Goal: Task Accomplishment & Management: Complete application form

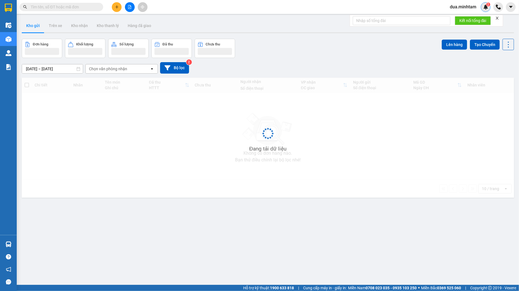
click at [485, 7] on img at bounding box center [485, 6] width 5 height 5
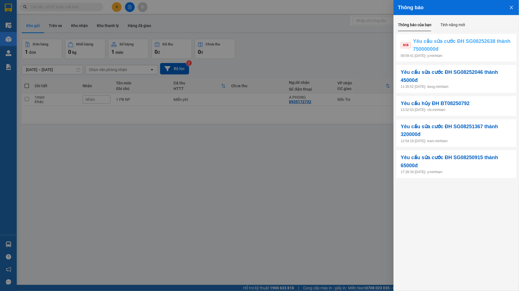
click at [463, 46] on span "Yêu cầu sửa cước ĐH SG08252638 thành 75000000đ" at bounding box center [462, 45] width 99 height 16
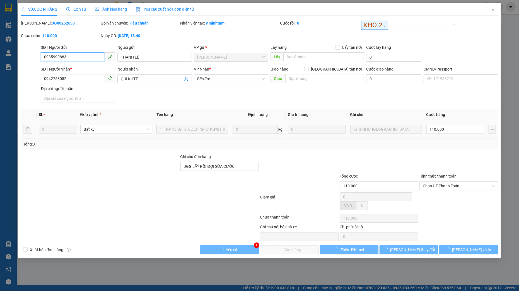
type input "0935990883"
type input "THÀNH LÊ"
type input "0942753052"
type input "QUI KHTT"
type input "DGG LẤY RỒI ĐỢI SỮA CƯỚC"
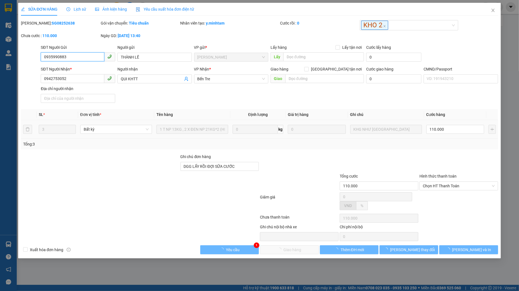
type input "110.000"
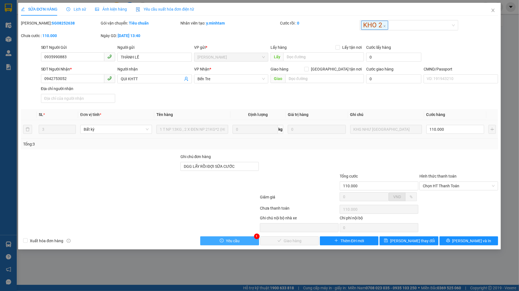
click at [227, 244] on span "Yêu cầu" at bounding box center [233, 241] width 14 height 6
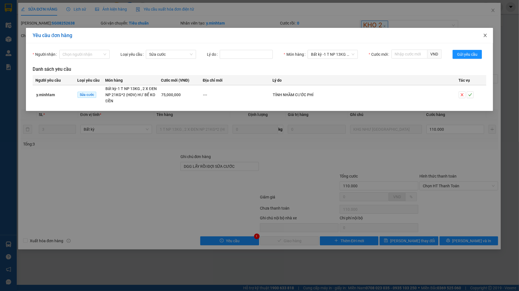
click at [486, 35] on icon "close" at bounding box center [485, 35] width 4 height 4
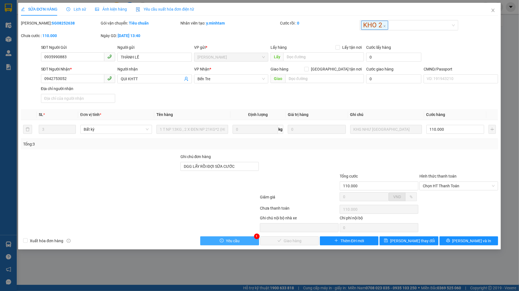
click at [245, 242] on button "Yêu cầu" at bounding box center [229, 240] width 59 height 9
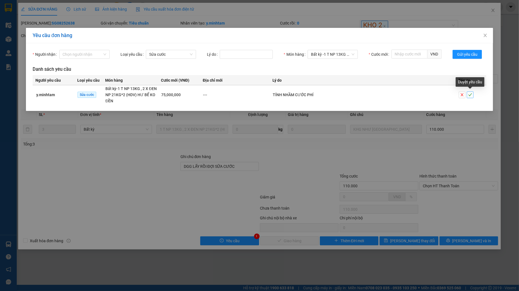
click at [470, 95] on icon "check" at bounding box center [470, 95] width 4 height 4
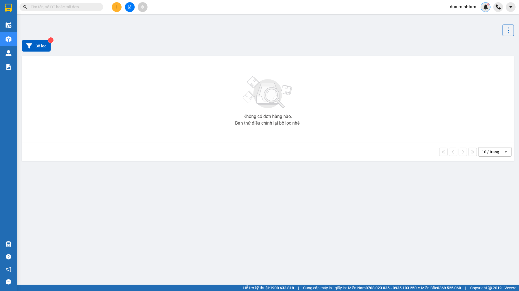
click at [483, 6] on img at bounding box center [485, 6] width 5 height 5
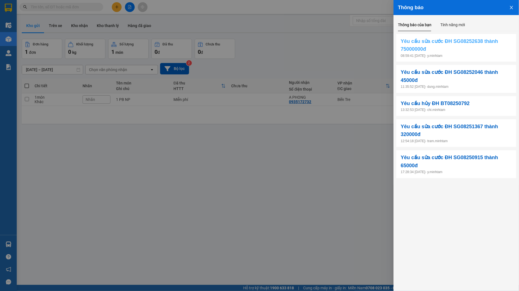
click at [434, 47] on span "Yêu cầu sửa cước ĐH SG08252638 thành 75000000đ" at bounding box center [455, 45] width 111 height 16
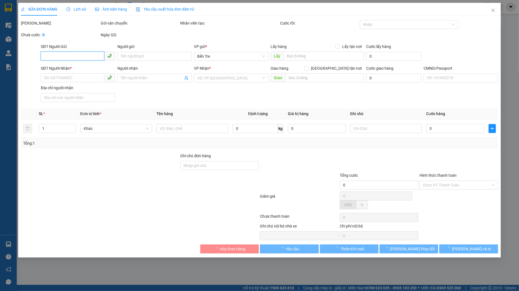
type input "0935990883"
type input "THÀNH LÊ"
type input "0942753052"
type input "QUI KHTT"
type input "DGG LẤY RỒI ĐỢI SỮA CƯỚC"
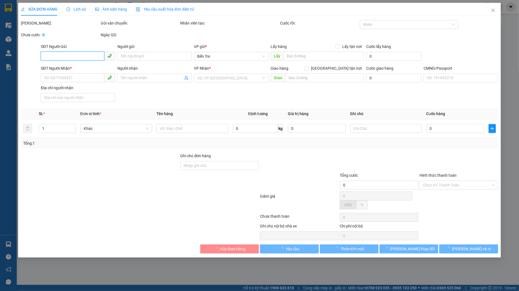
type input "75.000.000"
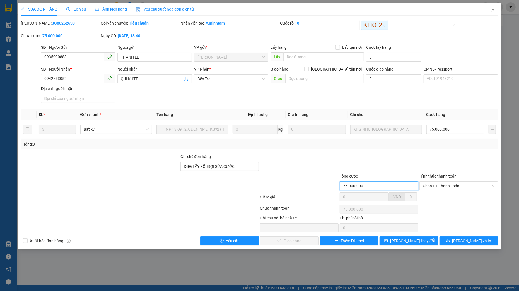
drag, startPoint x: 370, startPoint y: 188, endPoint x: 353, endPoint y: 187, distance: 16.2
click at [353, 187] on input "75.000.000" at bounding box center [378, 185] width 79 height 9
click at [492, 9] on icon "close" at bounding box center [492, 10] width 4 height 4
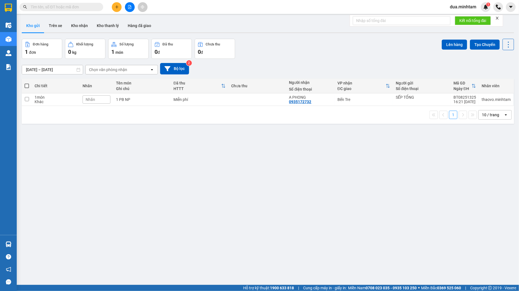
click at [55, 7] on input "text" at bounding box center [64, 7] width 66 height 6
paste input "G08252638"
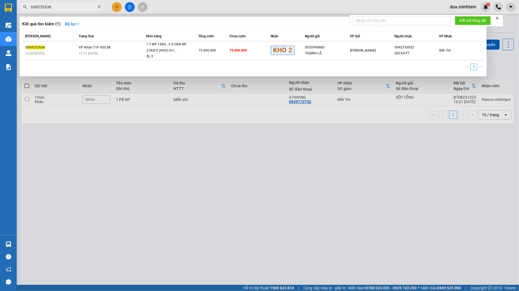
type input "G08252638"
